Goal: Task Accomplishment & Management: Manage account settings

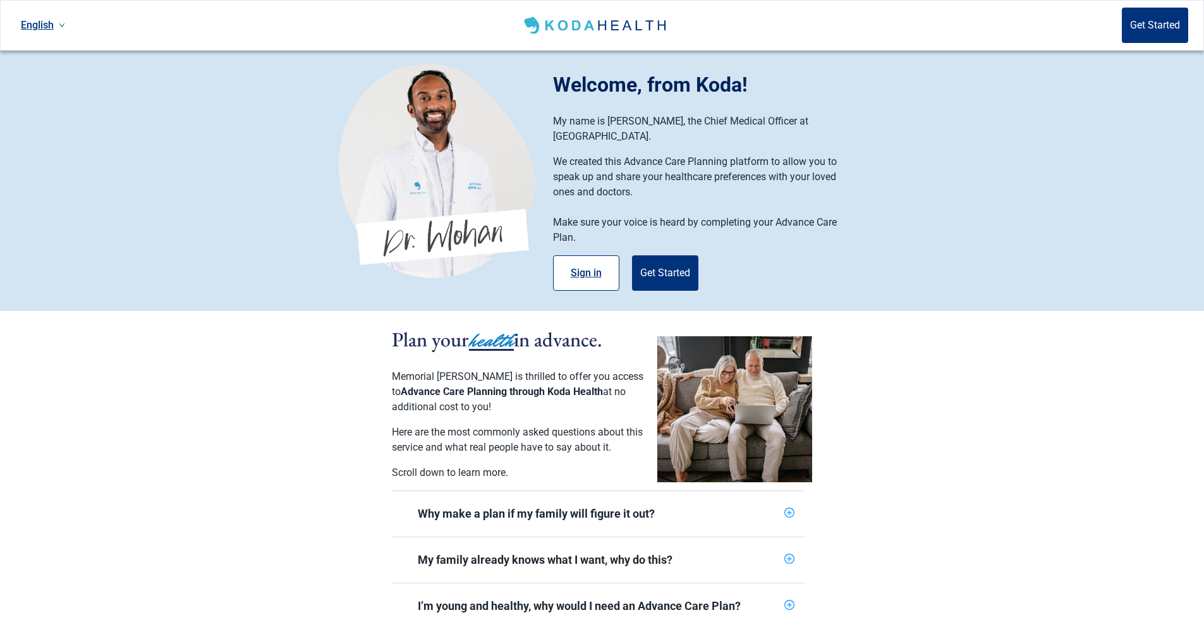
click at [593, 255] on button "Sign in" at bounding box center [586, 272] width 66 height 35
click at [590, 260] on button "Sign in" at bounding box center [586, 272] width 66 height 35
